Goal: Information Seeking & Learning: Learn about a topic

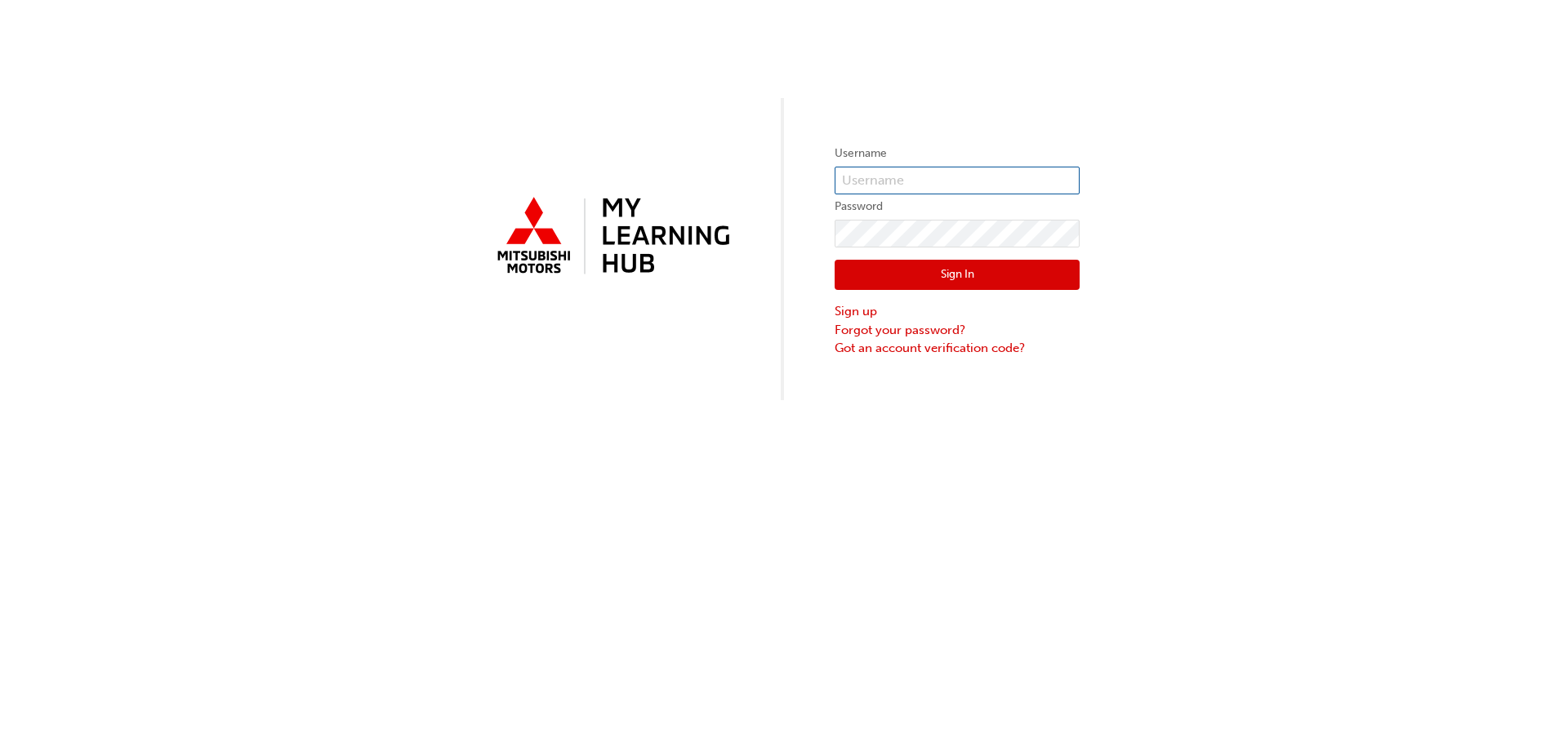
type input "[PERSON_NAME][EMAIL_ADDRESS][PERSON_NAME][DOMAIN_NAME]"
click at [889, 183] on input "[PERSON_NAME][EMAIL_ADDRESS][PERSON_NAME][DOMAIN_NAME]" at bounding box center [957, 180] width 245 height 28
click at [883, 268] on button "Sign In" at bounding box center [957, 276] width 245 height 31
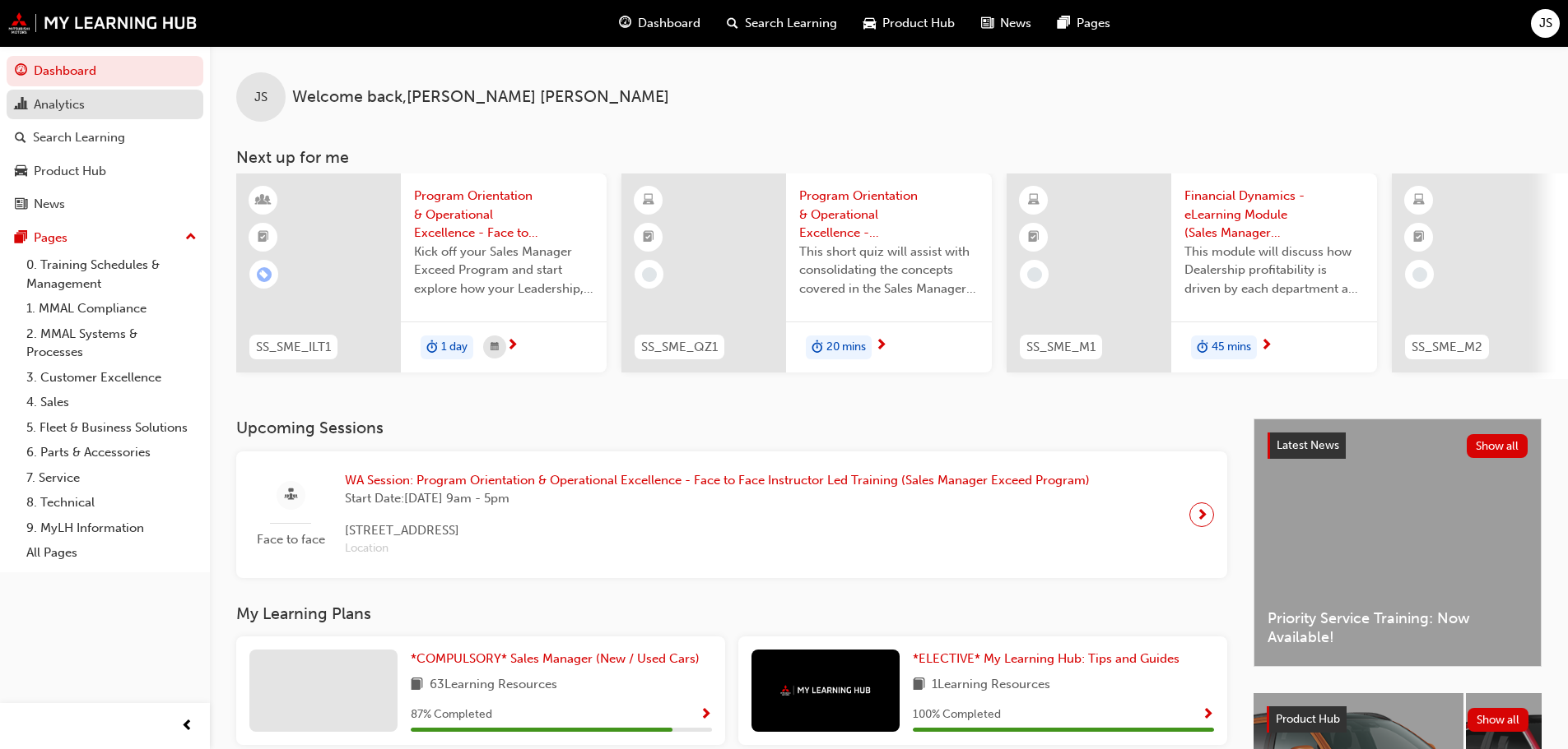
click at [83, 116] on link "Analytics" at bounding box center [104, 104] width 197 height 30
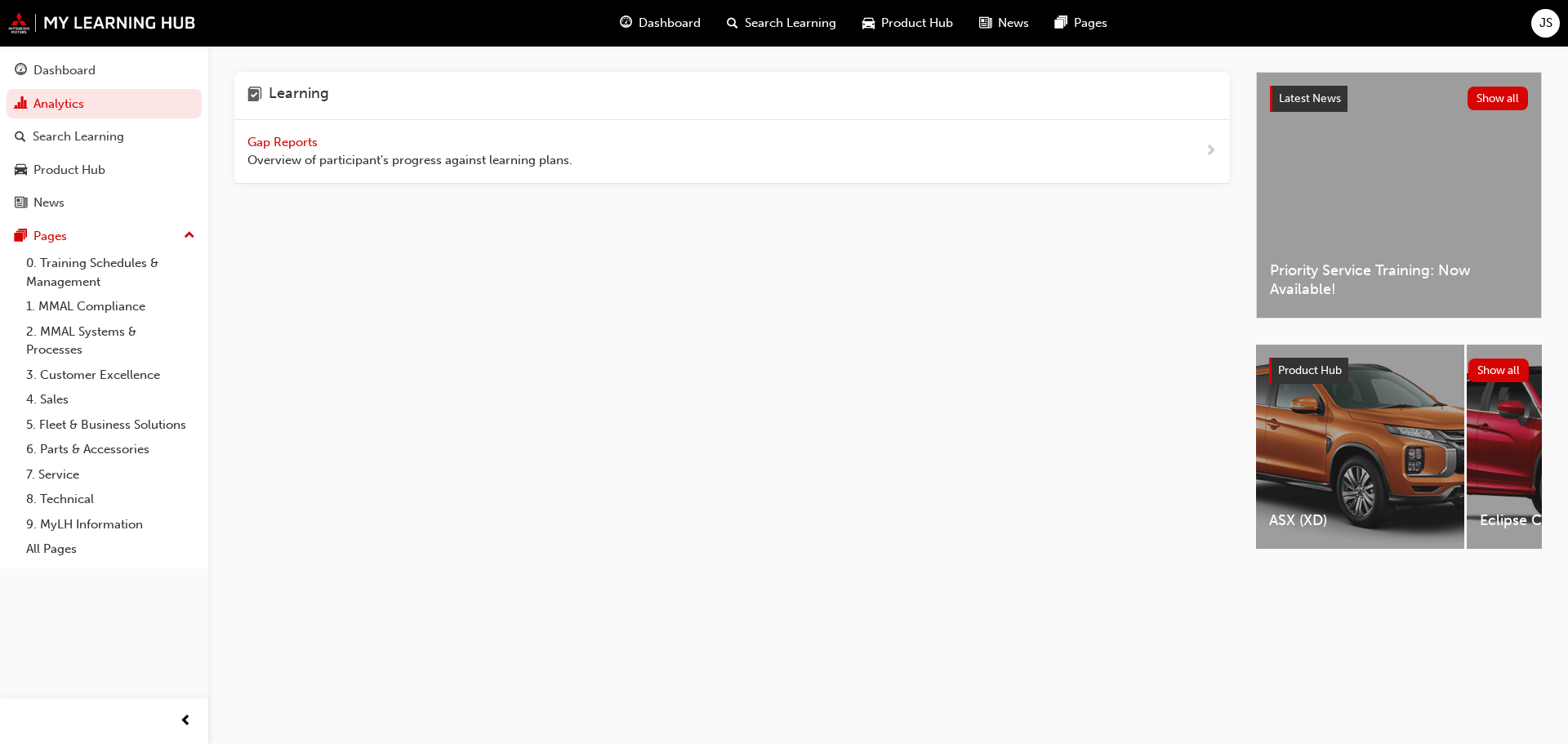
click at [288, 137] on span "Gap Reports" at bounding box center [284, 142] width 74 height 15
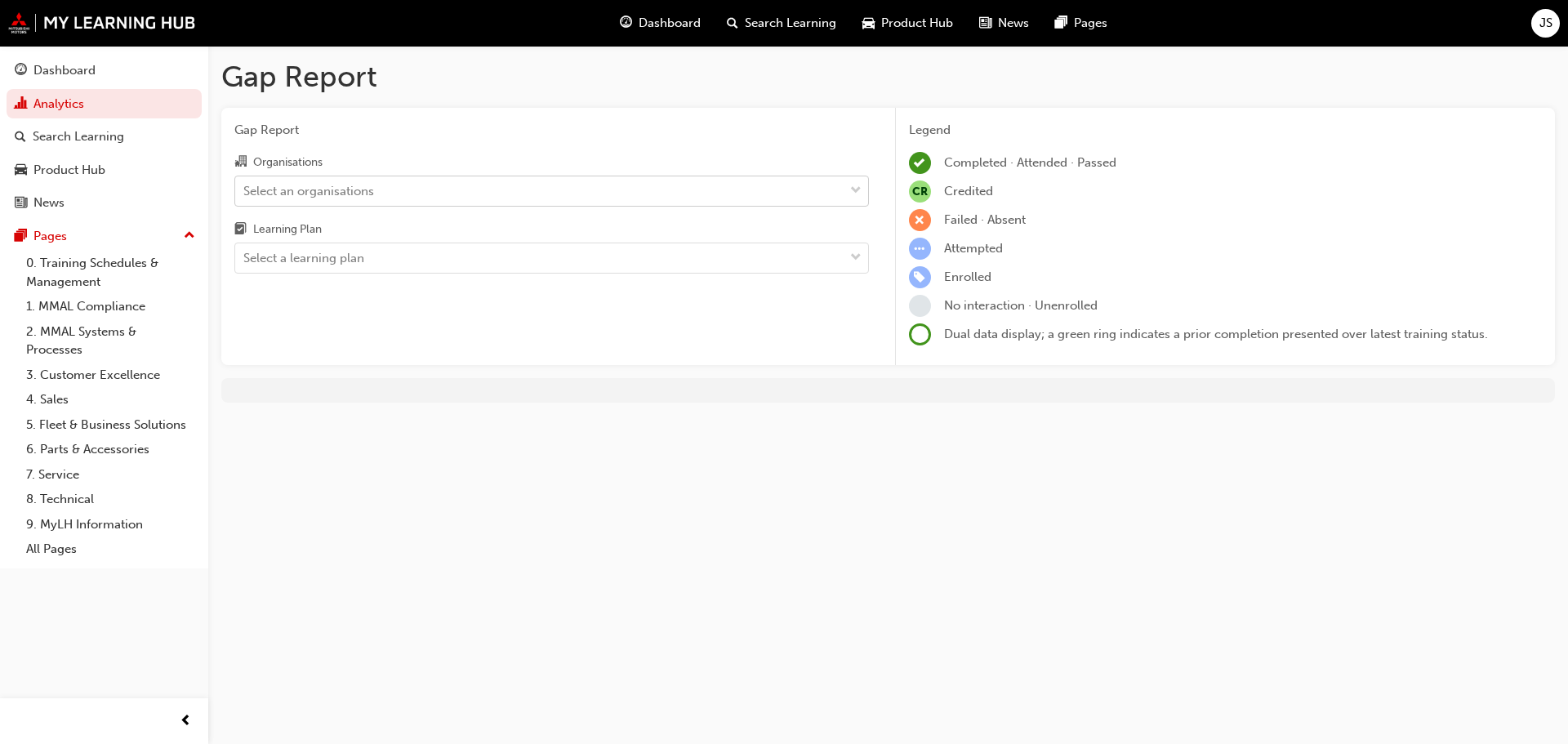
click at [526, 204] on div "Select an organisations" at bounding box center [539, 190] width 608 height 28
click at [245, 197] on input "Organisations Select an organisations" at bounding box center [245, 189] width 2 height 14
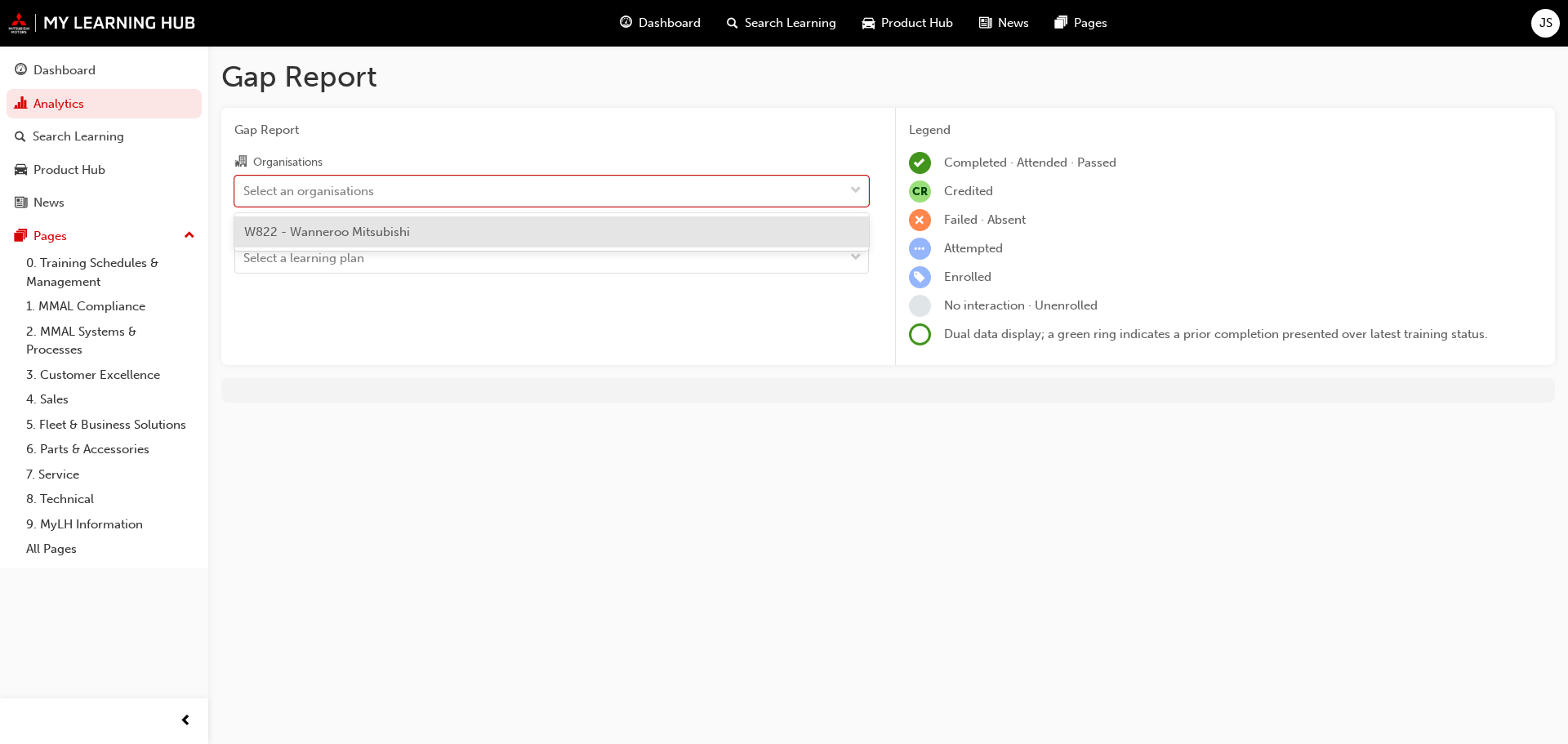
click at [517, 234] on div "W822 - Wanneroo Mitsubishi" at bounding box center [552, 232] width 634 height 32
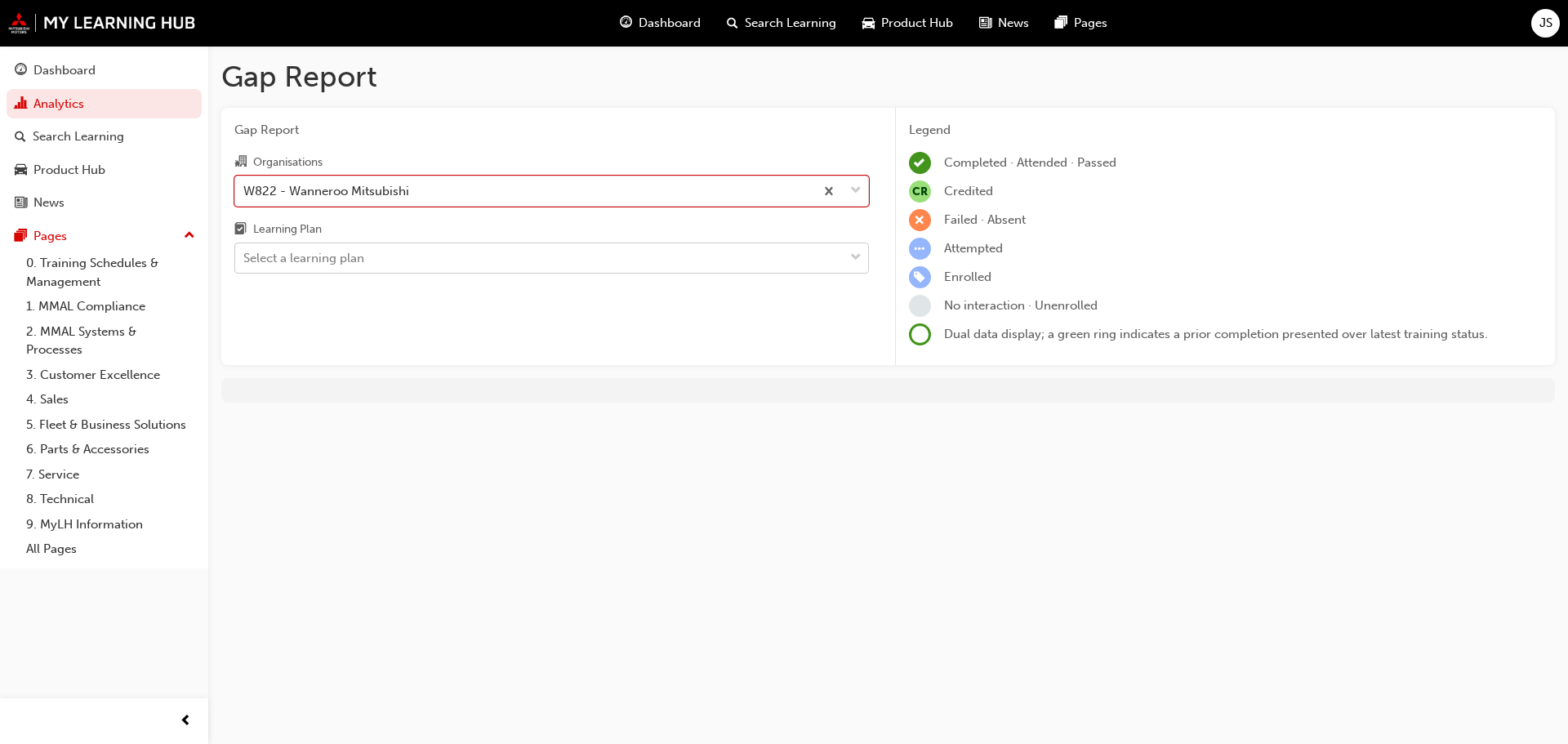
click at [509, 262] on div "Select a learning plan" at bounding box center [539, 258] width 608 height 28
click at [245, 262] on input "Learning Plan Select a learning plan" at bounding box center [245, 257] width 2 height 14
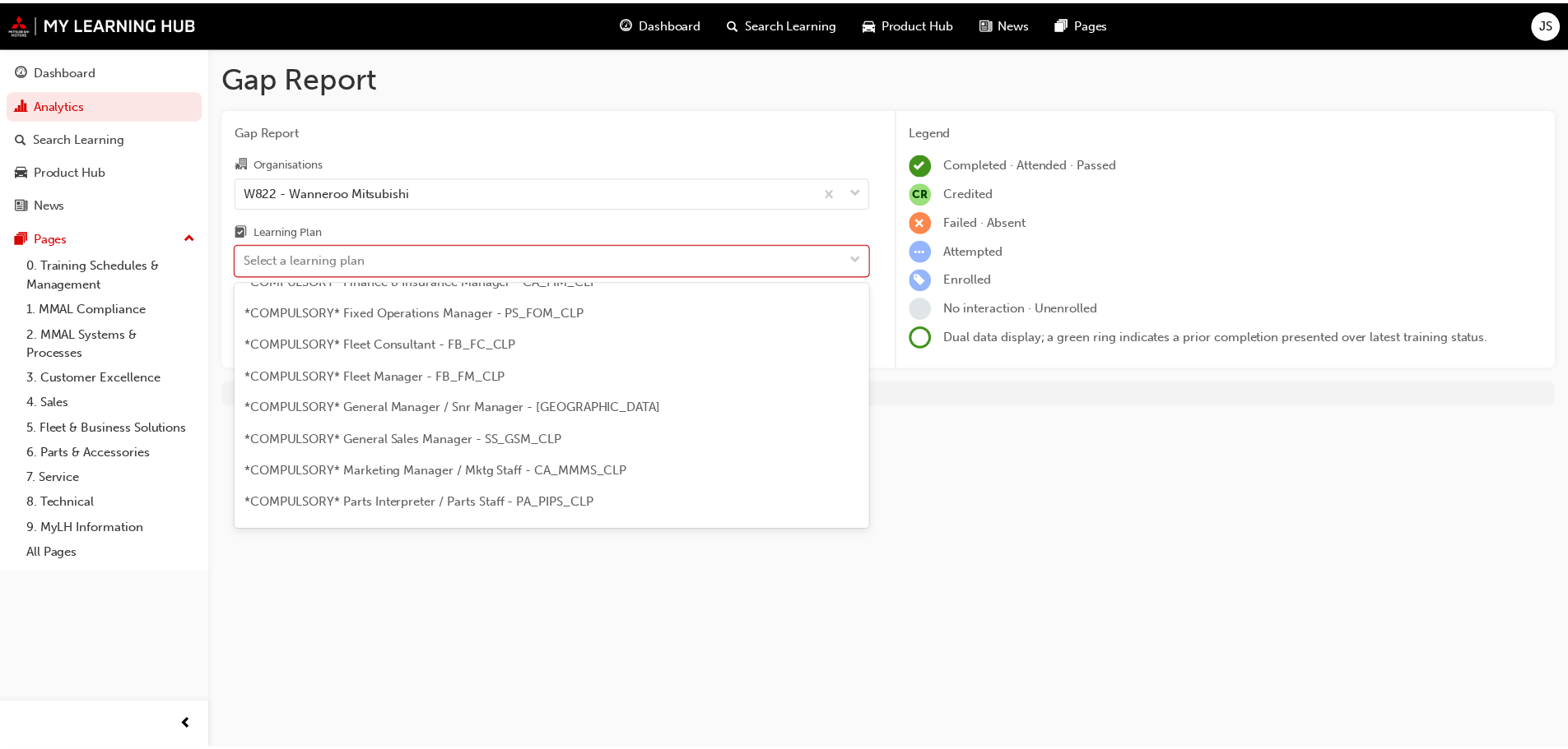
scroll to position [65, 0]
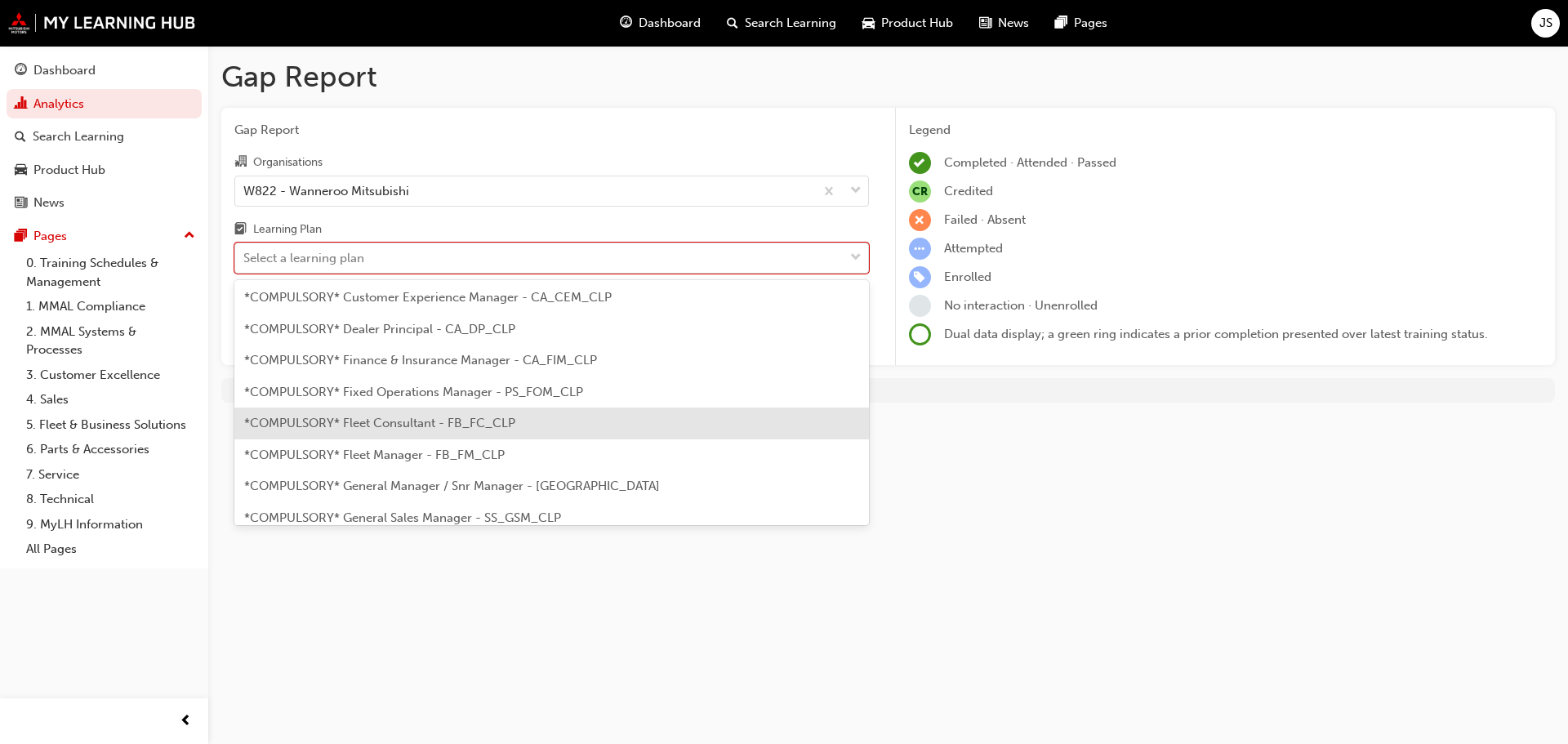
click at [435, 429] on span "*COMPULSORY* Fleet Consultant - FB_FC_CLP" at bounding box center [380, 423] width 271 height 15
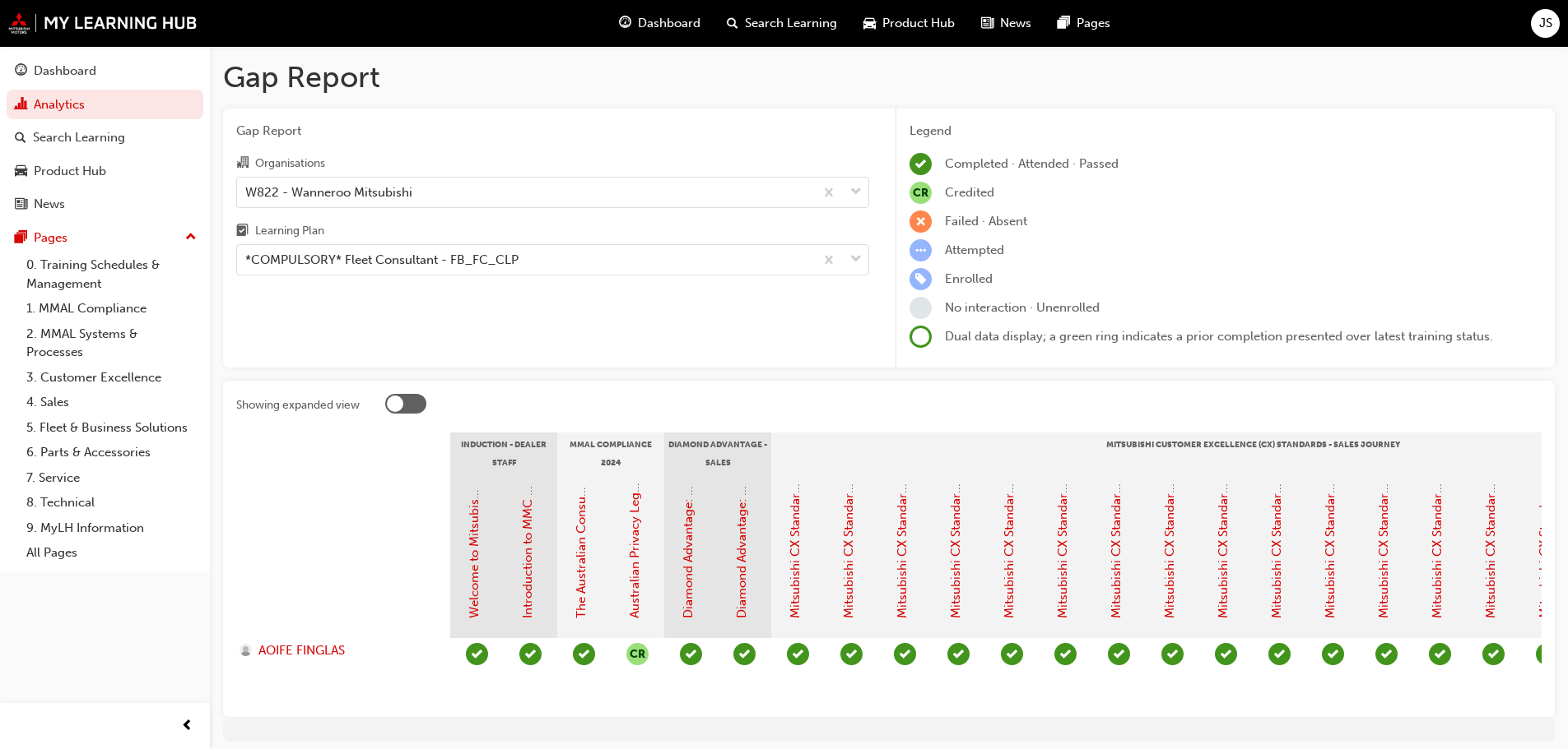
drag, startPoint x: 737, startPoint y: 716, endPoint x: 858, endPoint y: 716, distance: 121.0
click at [858, 704] on section "Induction - Dealer Staff MMAL Compliance 2024 Diamond Advantage - Sales Mitsubi…" at bounding box center [888, 569] width 1305 height 271
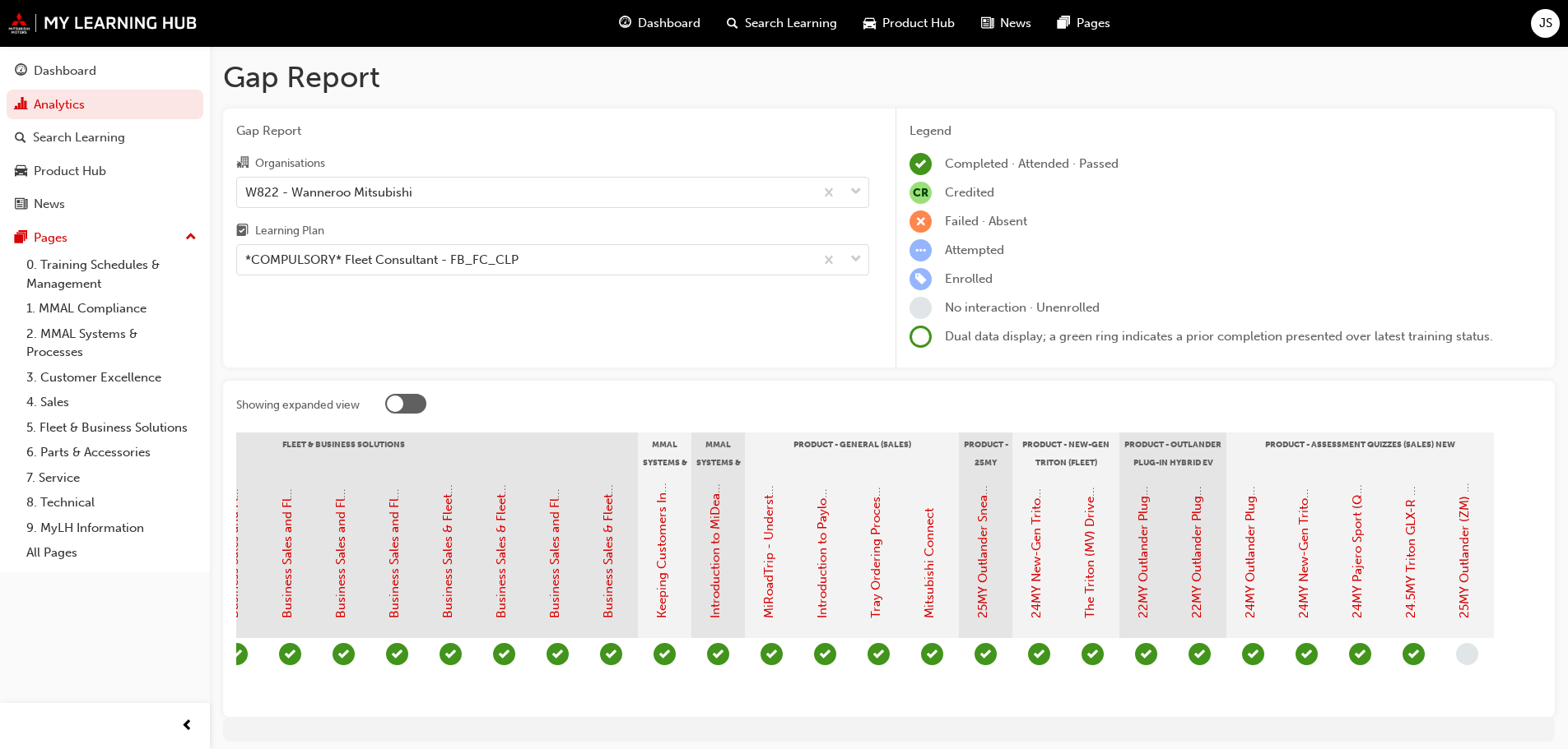
scroll to position [0, 1690]
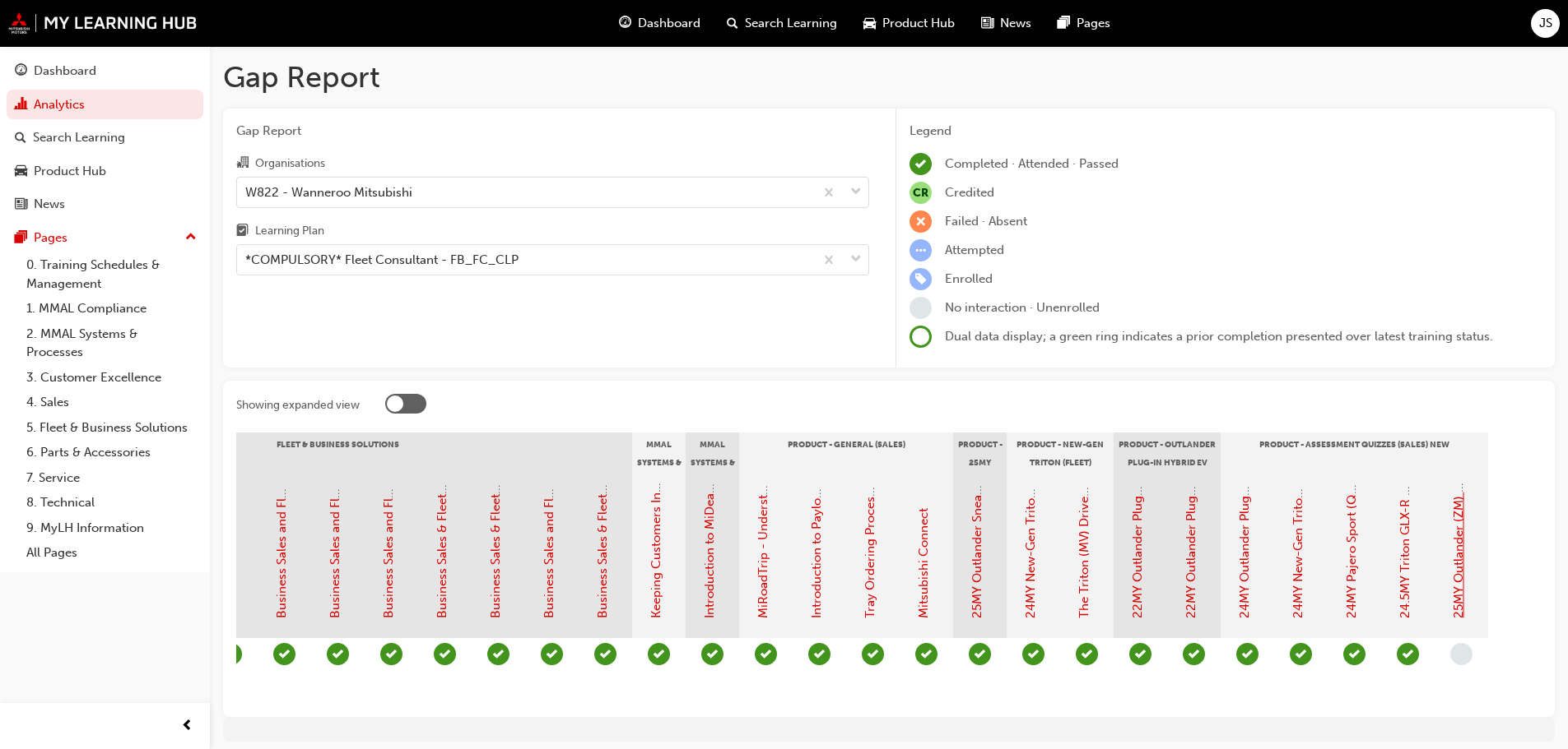
click at [1461, 571] on link "25MY Outlander (ZM) - Product Assessment Quiz" at bounding box center [1458, 477] width 15 height 281
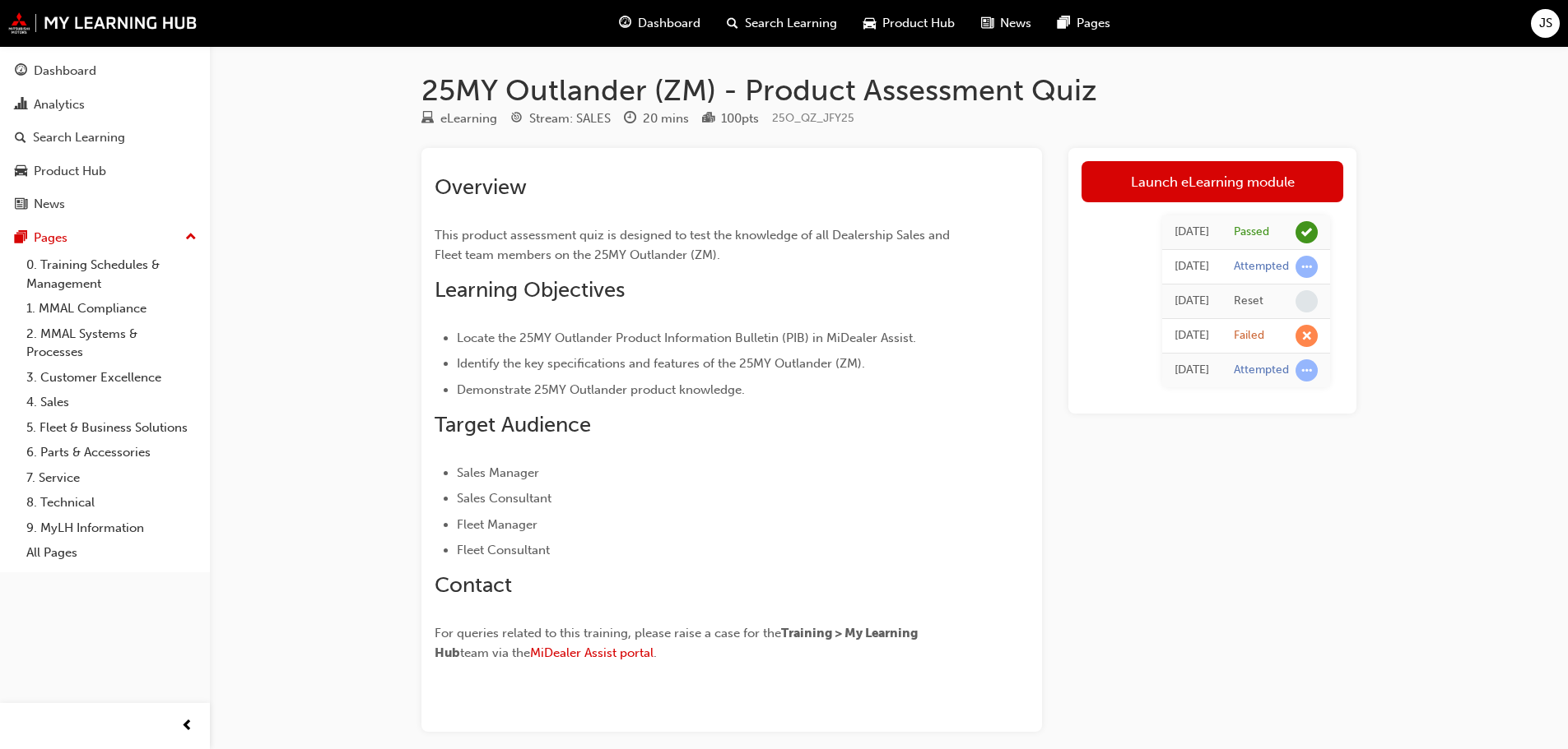
click at [898, 514] on ul "Sales Manager Sales Consultant Fleet Manager Fleet Consultant" at bounding box center [702, 512] width 535 height 98
click at [953, 575] on h2 "Contact" at bounding box center [702, 585] width 535 height 27
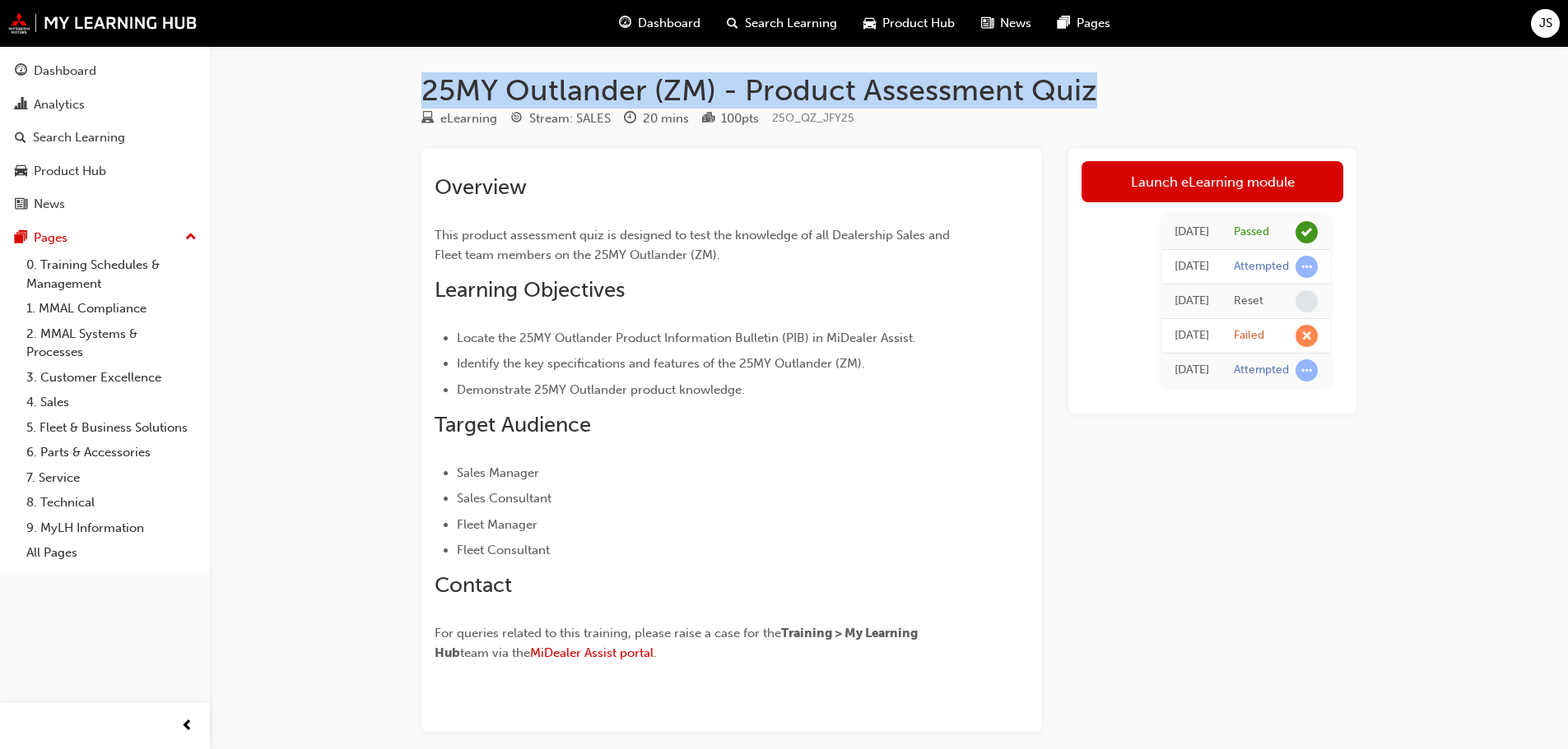
drag, startPoint x: 416, startPoint y: 85, endPoint x: 1133, endPoint y: 81, distance: 717.0
click at [1133, 81] on div "25MY Outlander (ZM) - Product Assessment Quiz eLearning Stream: SALES 20 mins 1…" at bounding box center [888, 429] width 987 height 712
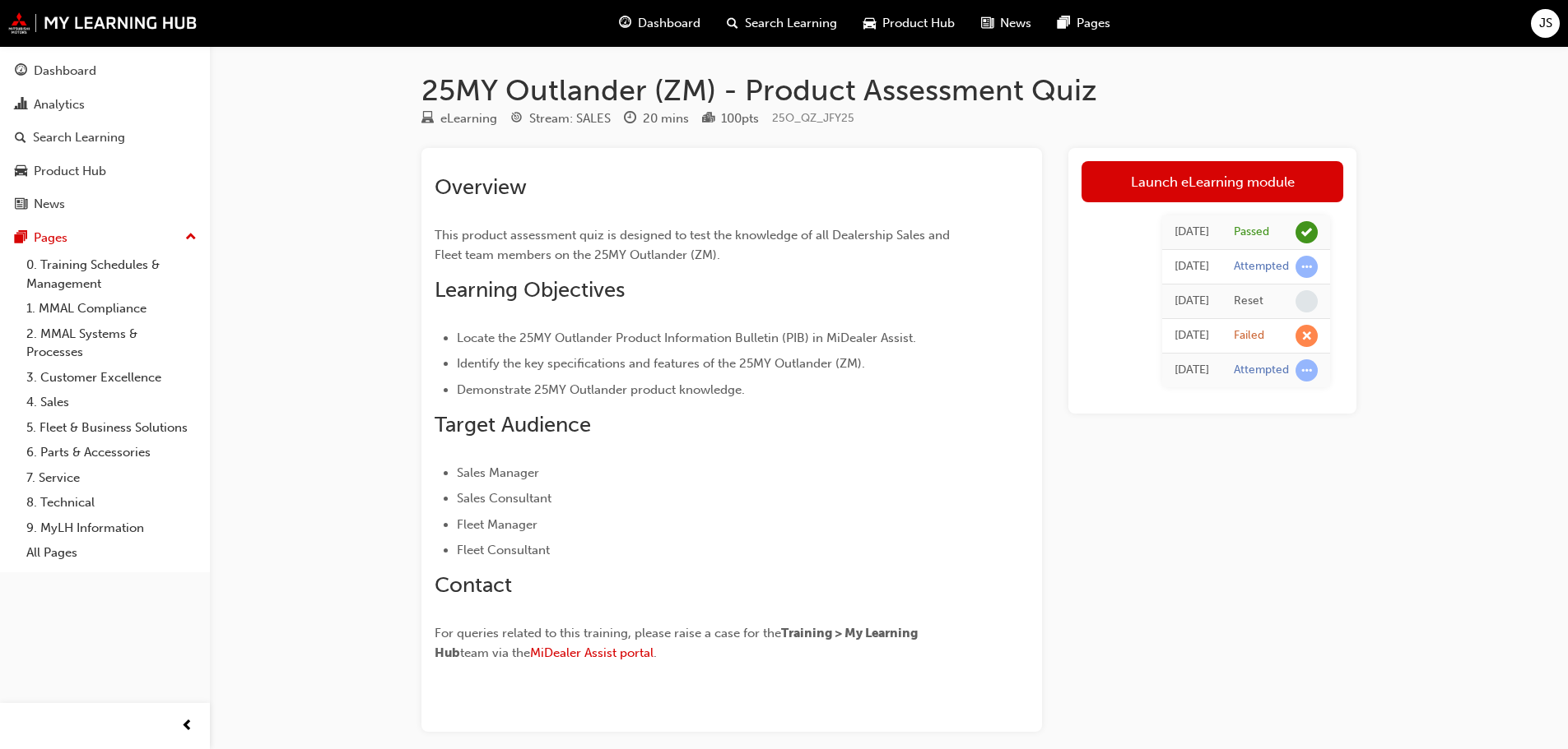
click at [887, 149] on div "Overview This product assessment quiz is designed to test the knowledge of all …" at bounding box center [731, 440] width 620 height 584
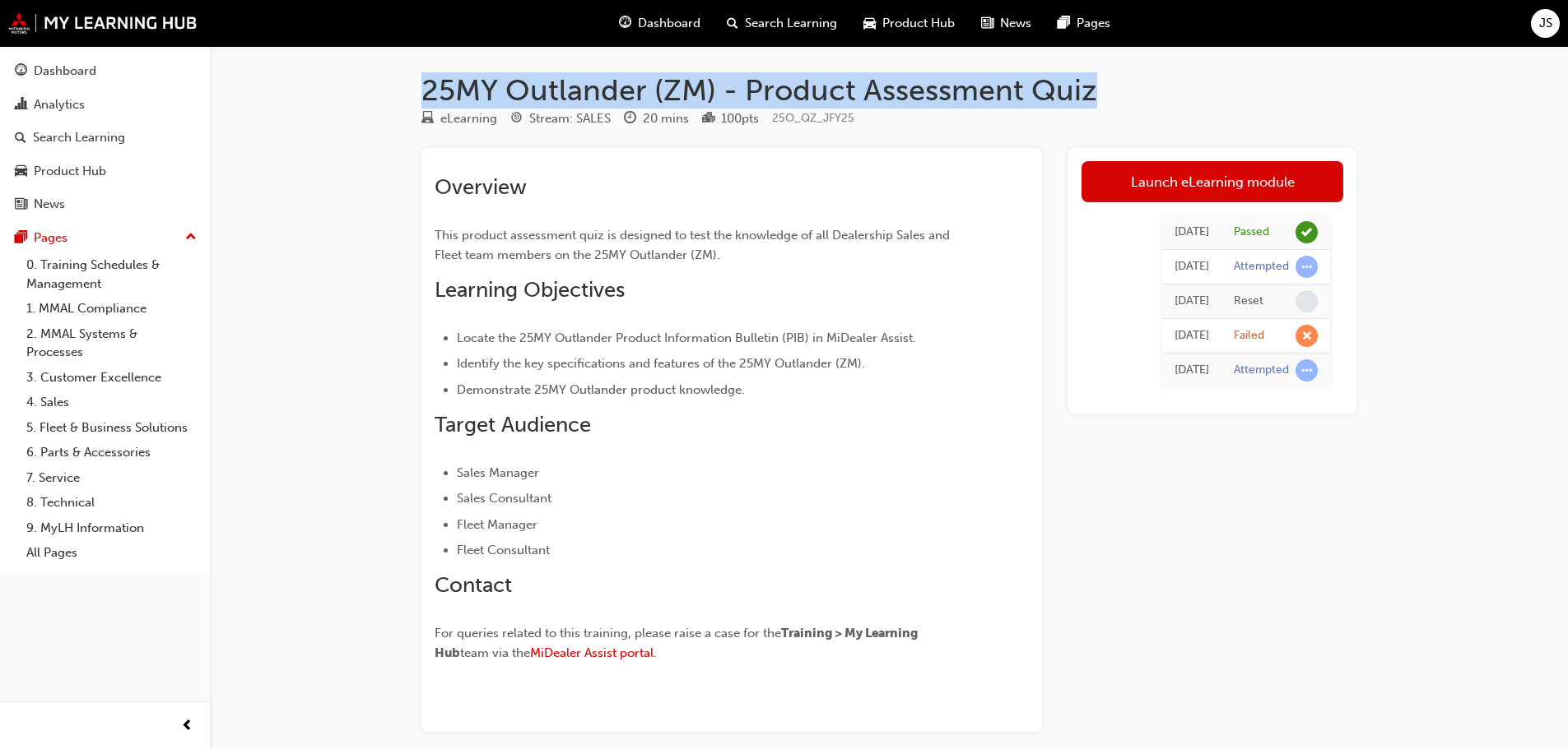
drag, startPoint x: 1096, startPoint y: 90, endPoint x: 414, endPoint y: 83, distance: 682.0
click at [414, 83] on div "25MY Outlander (ZM) - Product Assessment Quiz eLearning Stream: SALES 20 mins 1…" at bounding box center [888, 429] width 987 height 712
copy h1 "25MY Outlander (ZM) - Product Assessment Quiz"
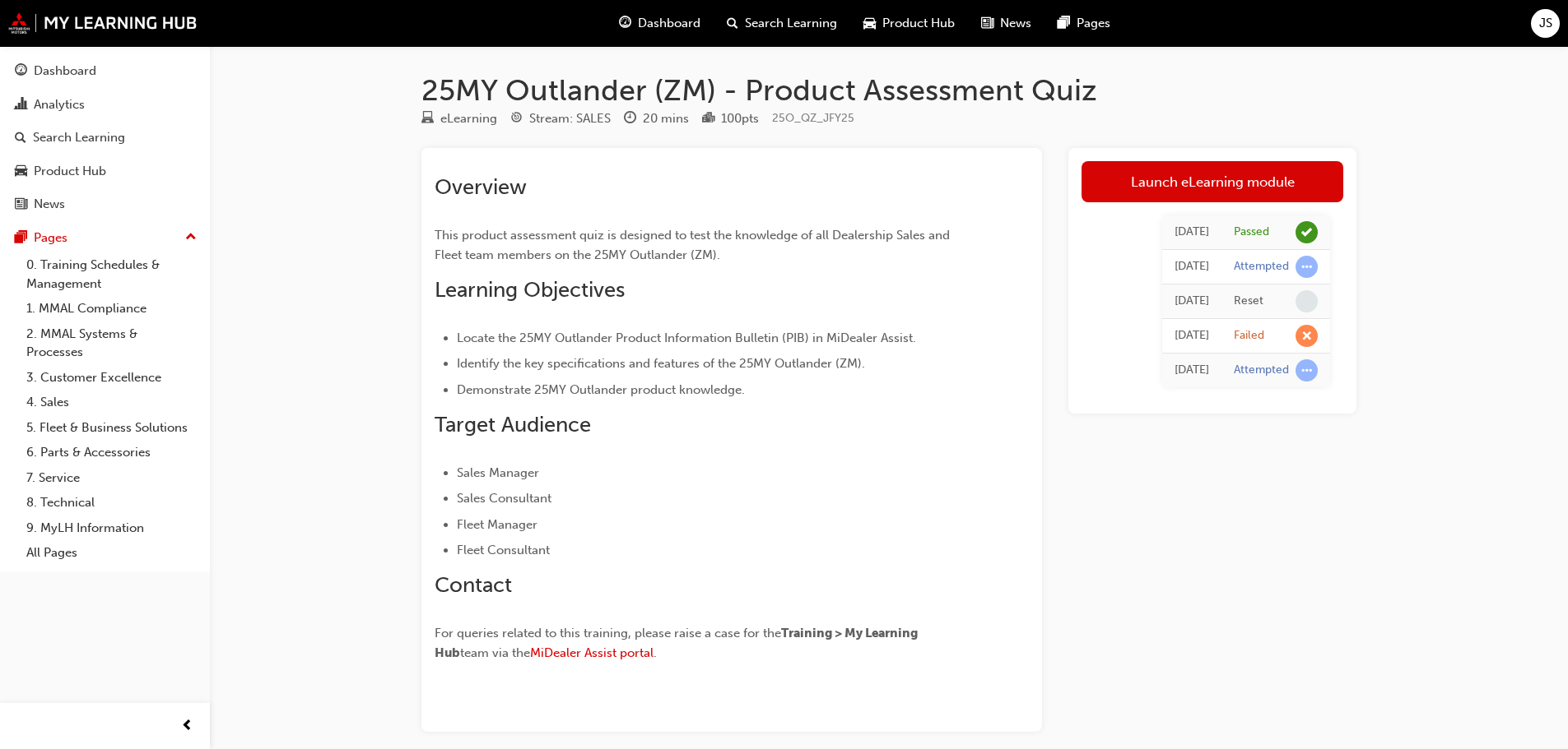
drag, startPoint x: 400, startPoint y: 228, endPoint x: 582, endPoint y: 55, distance: 251.1
click at [400, 229] on div "25MY Outlander (ZM) - Product Assessment Quiz eLearning Stream: SALES 20 mins 1…" at bounding box center [888, 429] width 987 height 712
